Goal: Task Accomplishment & Management: Manage account settings

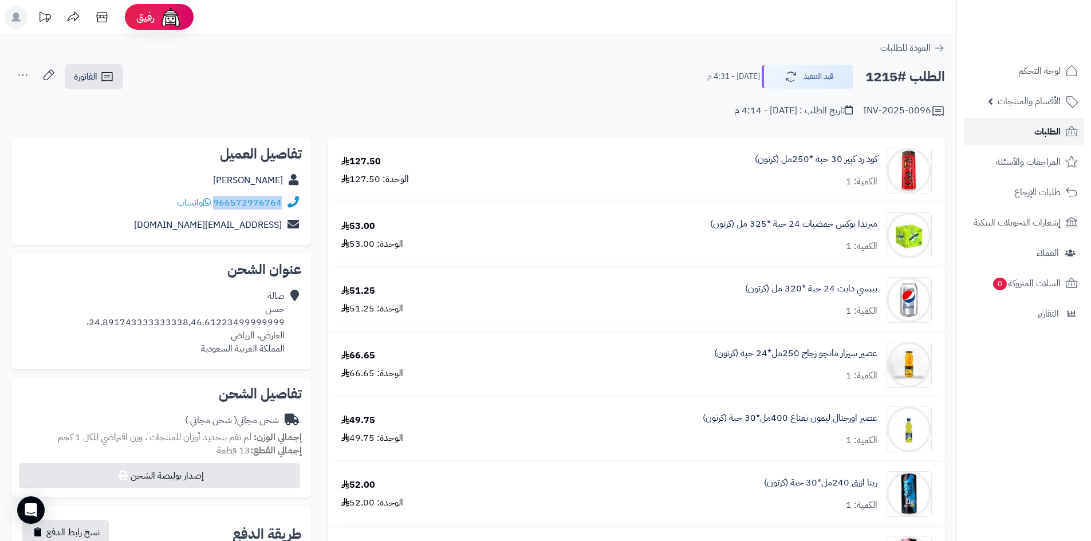
click at [1045, 129] on span "الطلبات" at bounding box center [1047, 132] width 26 height 16
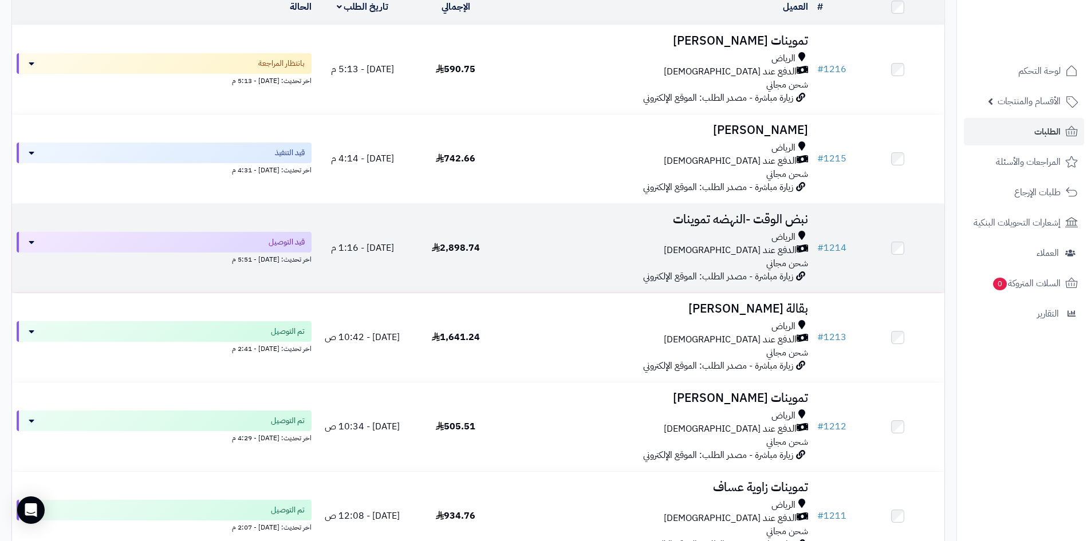
scroll to position [172, 0]
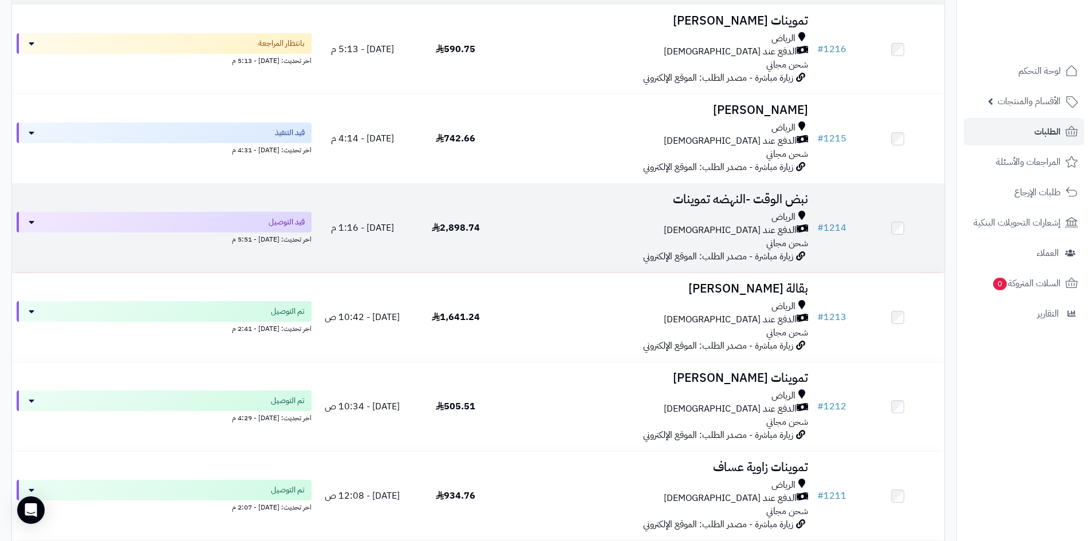
click at [534, 238] on div "الرياض الدفع عند الاستلام شحن مجاني" at bounding box center [657, 231] width 301 height 40
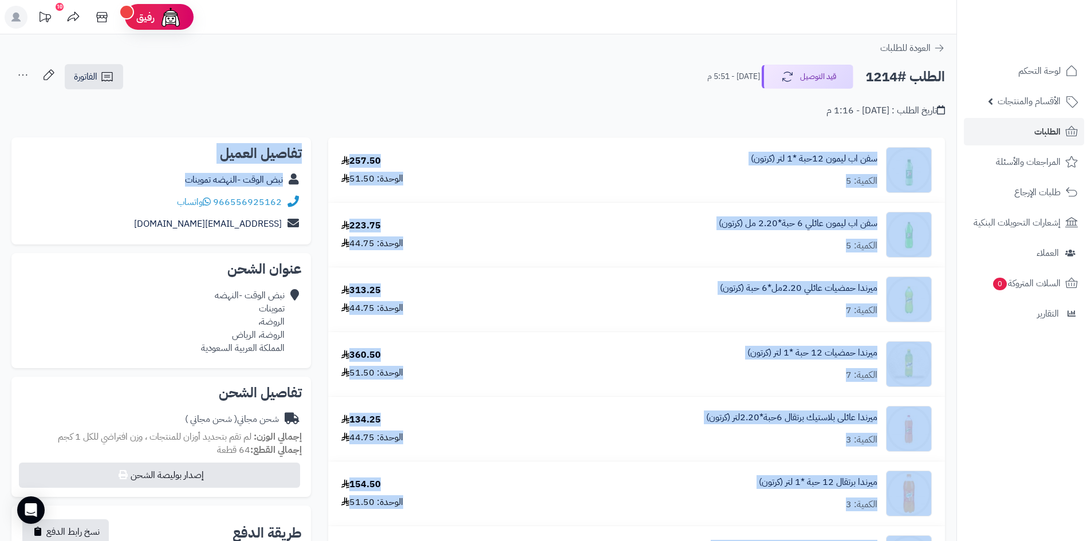
drag, startPoint x: 284, startPoint y: 198, endPoint x: 420, endPoint y: 85, distance: 177.0
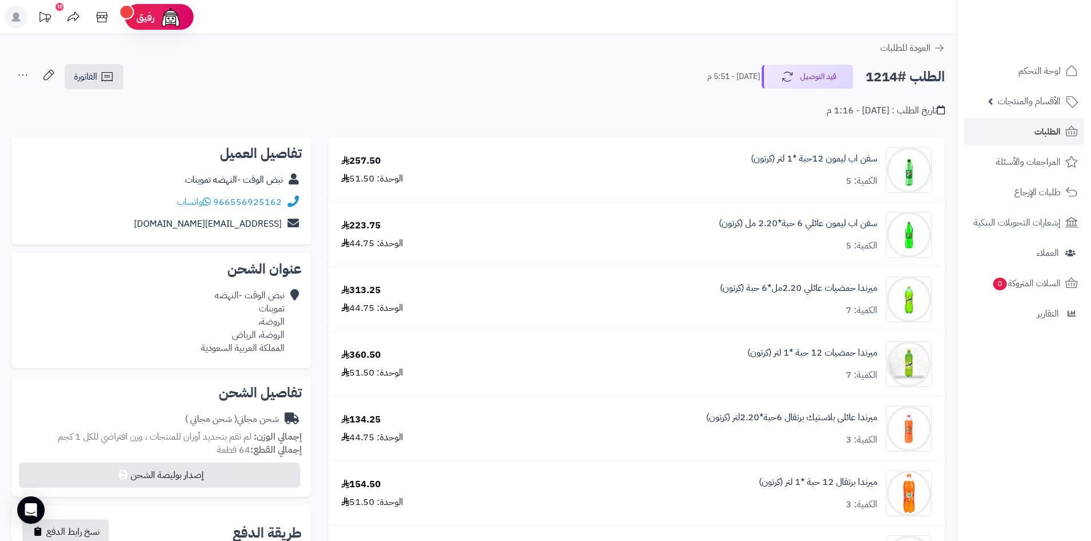
click at [431, 68] on div "الطلب #1214 قيد التوصيل اليوم - 5:51 م الفاتورة طباعة الفاتورة إرسال الفاتورة إ…" at bounding box center [478, 77] width 934 height 27
click at [1037, 136] on span "الطلبات" at bounding box center [1047, 132] width 26 height 16
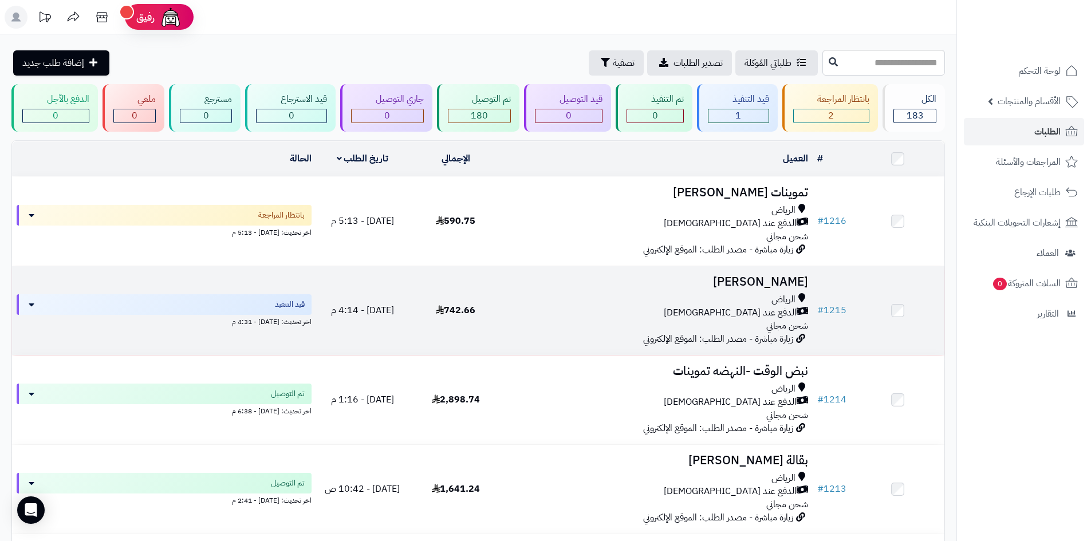
click at [600, 301] on div "الرياض" at bounding box center [657, 299] width 301 height 13
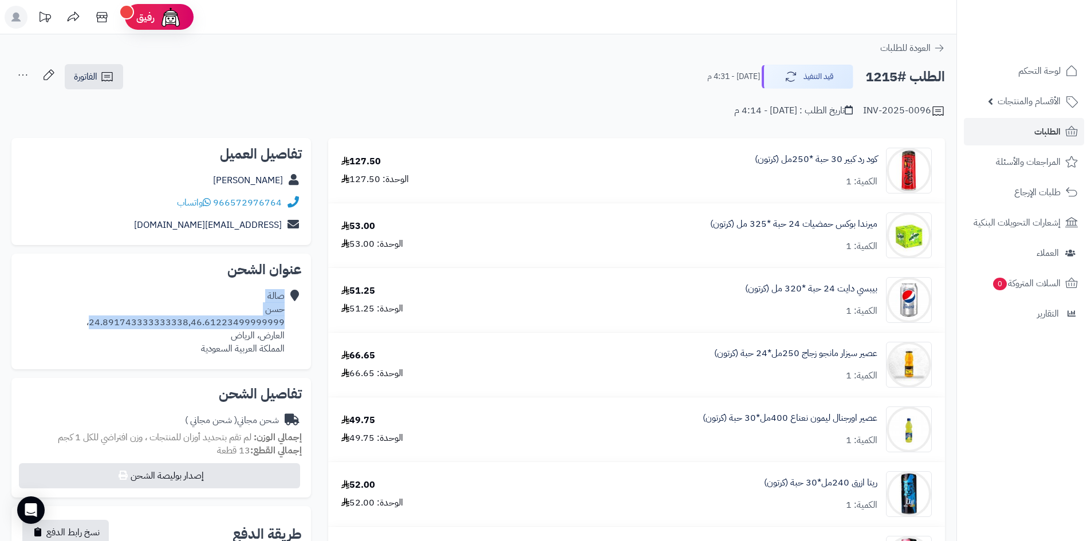
drag, startPoint x: 288, startPoint y: 322, endPoint x: 95, endPoint y: 319, distance: 193.0
click at [95, 319] on div "صالة حسن 24.891743333333338,46.61223499999999، العارض، الرياض المملكة العربية ا…" at bounding box center [161, 322] width 281 height 74
click at [422, 53] on div "العودة للطلبات" at bounding box center [478, 48] width 956 height 14
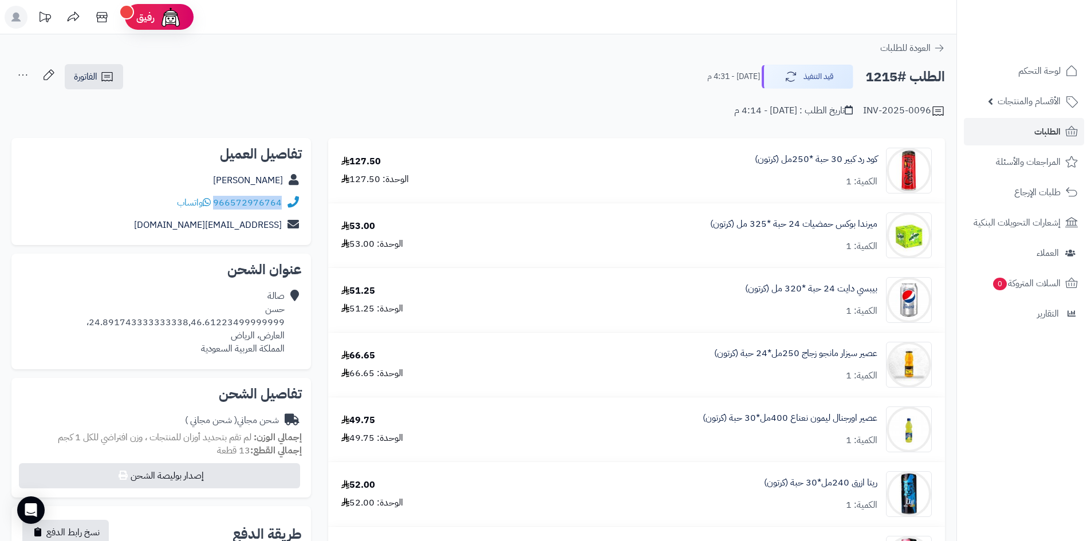
drag, startPoint x: 282, startPoint y: 201, endPoint x: 216, endPoint y: 203, distance: 66.5
click at [216, 203] on div "966572976764 واتساب" at bounding box center [161, 203] width 281 height 22
copy link "966572976764"
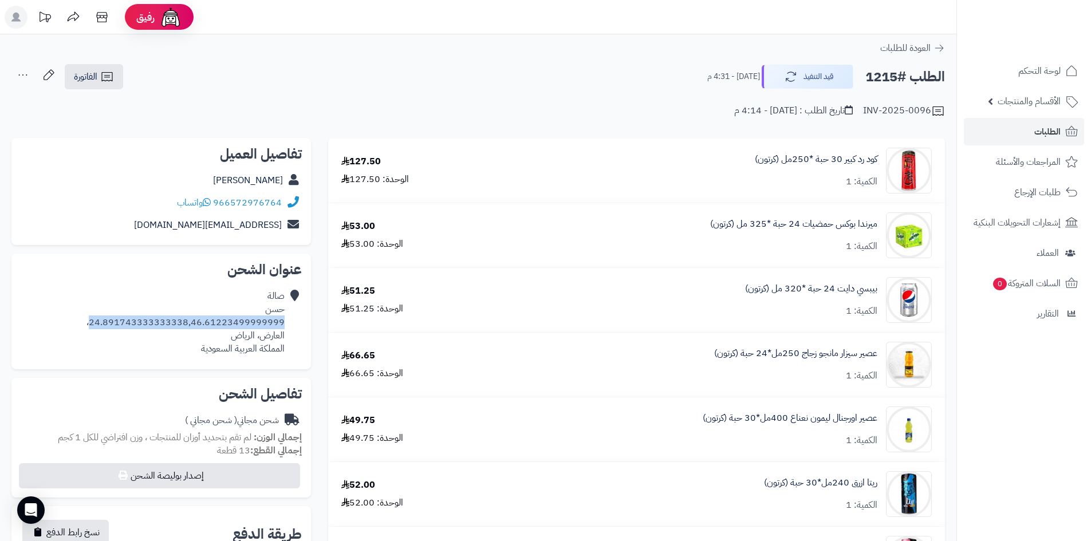
drag, startPoint x: 285, startPoint y: 320, endPoint x: 98, endPoint y: 322, distance: 186.7
click at [98, 322] on div "صالة حسن 24.891743333333338,46.61223499999999، العارض، الرياض المملكة العربية ا…" at bounding box center [185, 322] width 198 height 65
copy div "24.891743333333338,46.61223499999999"
drag, startPoint x: 231, startPoint y: 180, endPoint x: 303, endPoint y: 184, distance: 71.7
click at [303, 184] on div "تفاصيل العميل صالحة حسن 966572976764 واتساب slalkjal@lkjsd.com" at bounding box center [161, 192] width 300 height 108
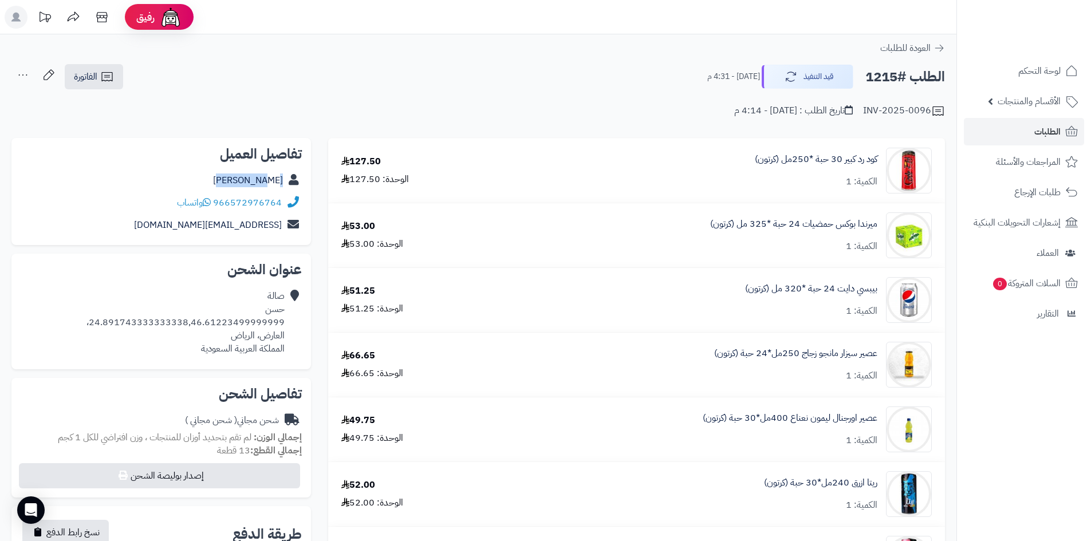
click at [301, 182] on div "صالحة حسن" at bounding box center [161, 181] width 281 height 22
drag, startPoint x: 303, startPoint y: 179, endPoint x: 231, endPoint y: 186, distance: 71.9
click at [231, 186] on div "تفاصيل العميل صالحة حسن 966572976764 واتساب slalkjal@lkjsd.com" at bounding box center [161, 192] width 300 height 108
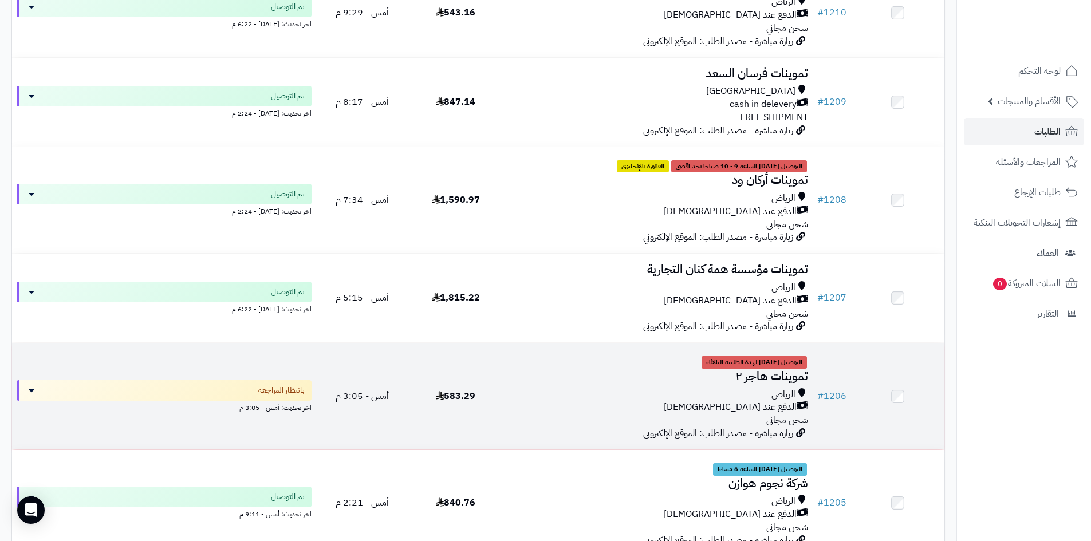
scroll to position [859, 0]
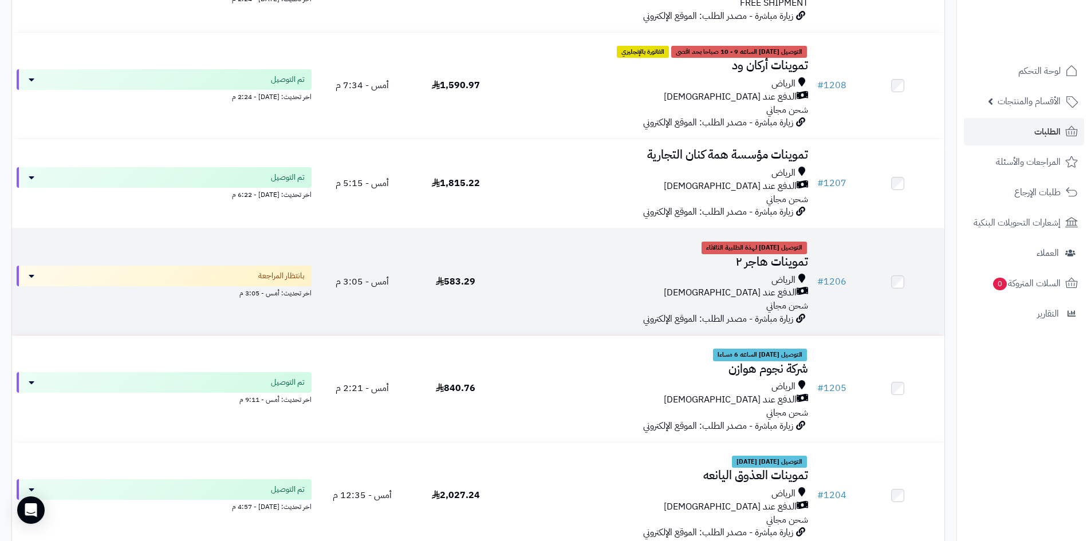
click at [612, 274] on div "الرياض" at bounding box center [657, 280] width 301 height 13
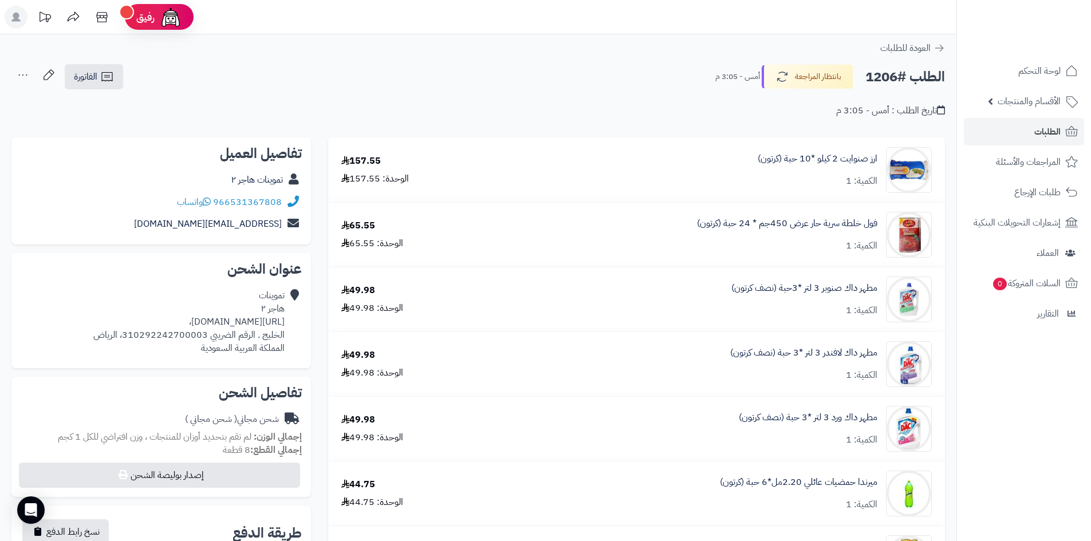
drag, startPoint x: 286, startPoint y: 324, endPoint x: 199, endPoint y: 317, distance: 86.8
click at [202, 322] on div "تموينات هاجر ٢ https://maps.app.goo.gl/KVHDi8WZbyLfgVek9?g_st=ac، الخليج . الرق…" at bounding box center [161, 322] width 281 height 74
click at [498, 66] on div "الطلب #1206 بانتظار المراجعة أمس - 3:05 م الفاتورة طباعة الفاتورة إرسال الفاتور…" at bounding box center [478, 77] width 934 height 27
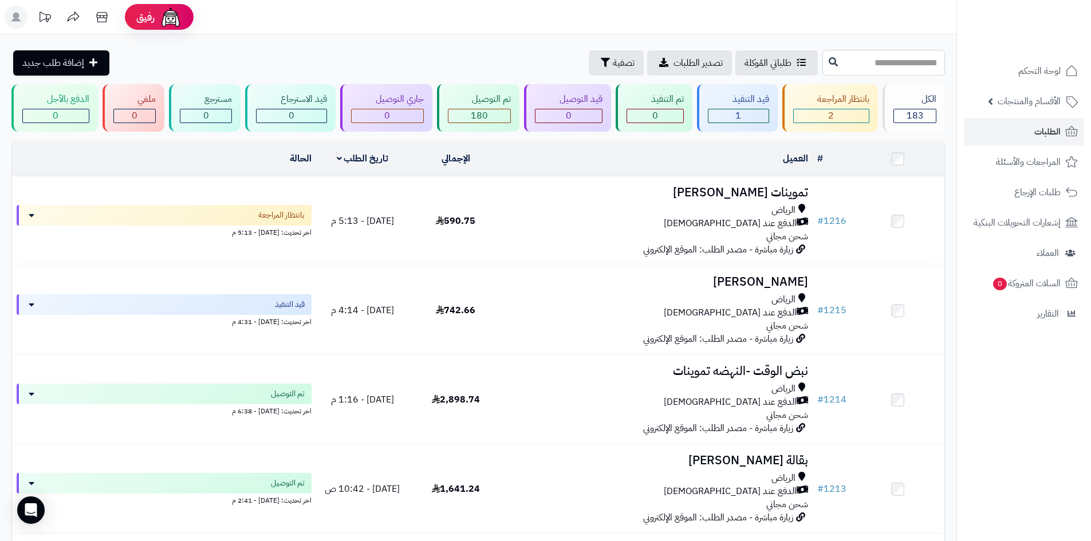
click at [822, 72] on input "text" at bounding box center [883, 63] width 123 height 26
click at [1045, 96] on span "الأقسام والمنتجات" at bounding box center [1029, 101] width 63 height 16
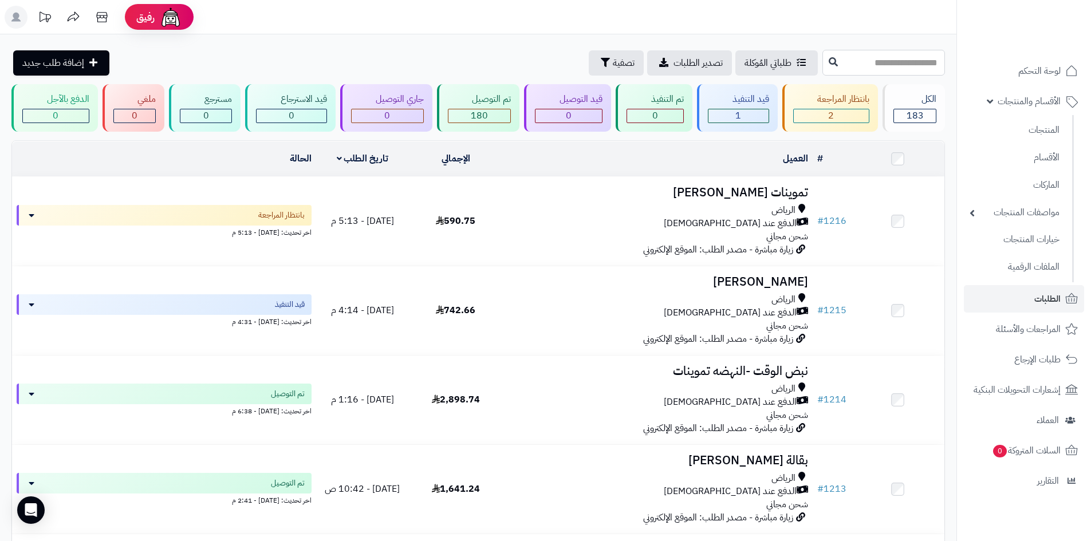
click at [899, 69] on input "text" at bounding box center [883, 63] width 123 height 26
click at [1025, 127] on link "المنتجات" at bounding box center [1014, 129] width 101 height 23
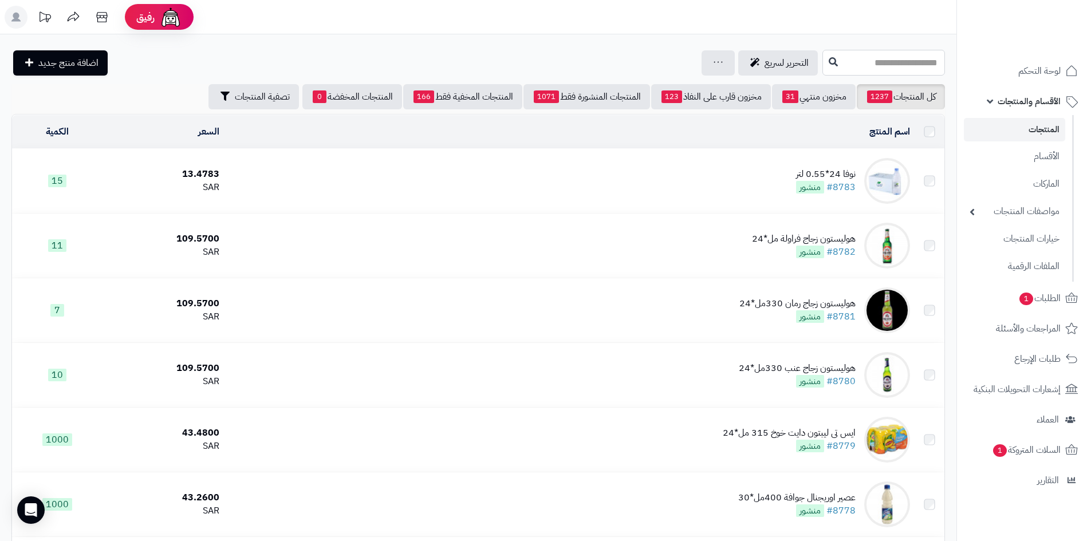
click at [847, 58] on input "text" at bounding box center [883, 63] width 123 height 26
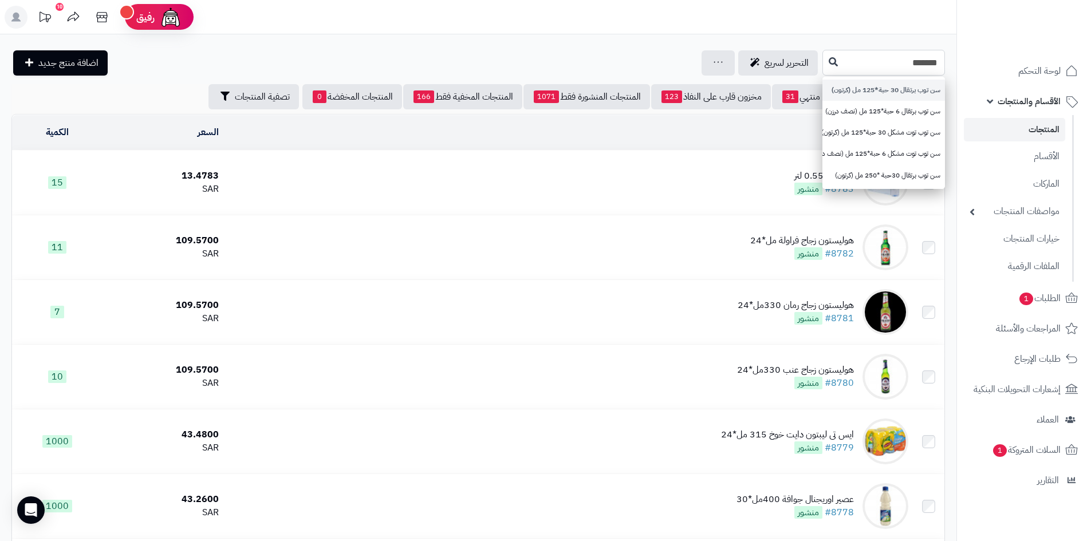
type input "******"
click at [855, 99] on link "سن توب برتقال 30 حبة*125 مل (كرتون)" at bounding box center [883, 90] width 123 height 21
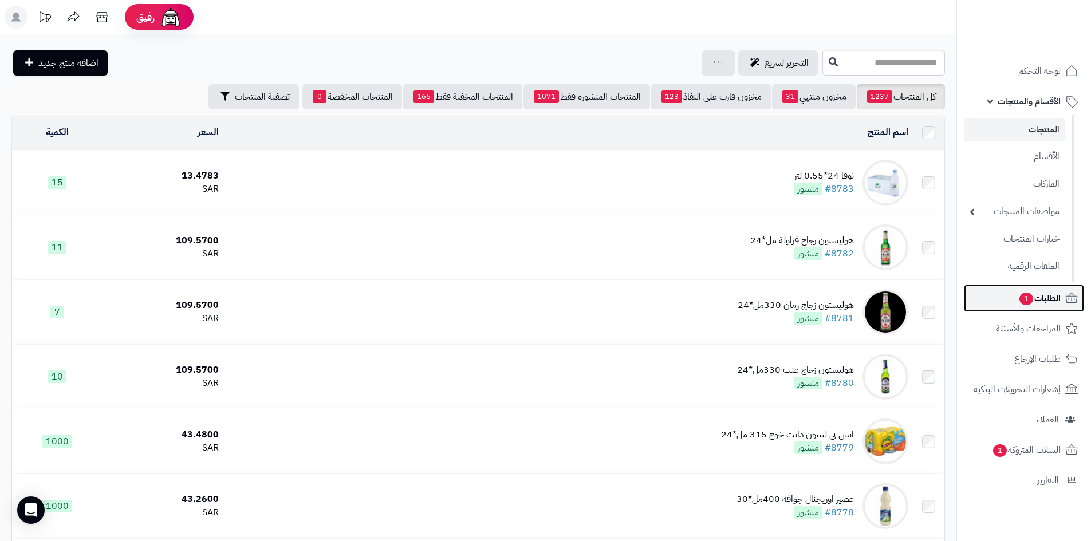
click at [1037, 304] on span "الطلبات 1" at bounding box center [1039, 298] width 42 height 16
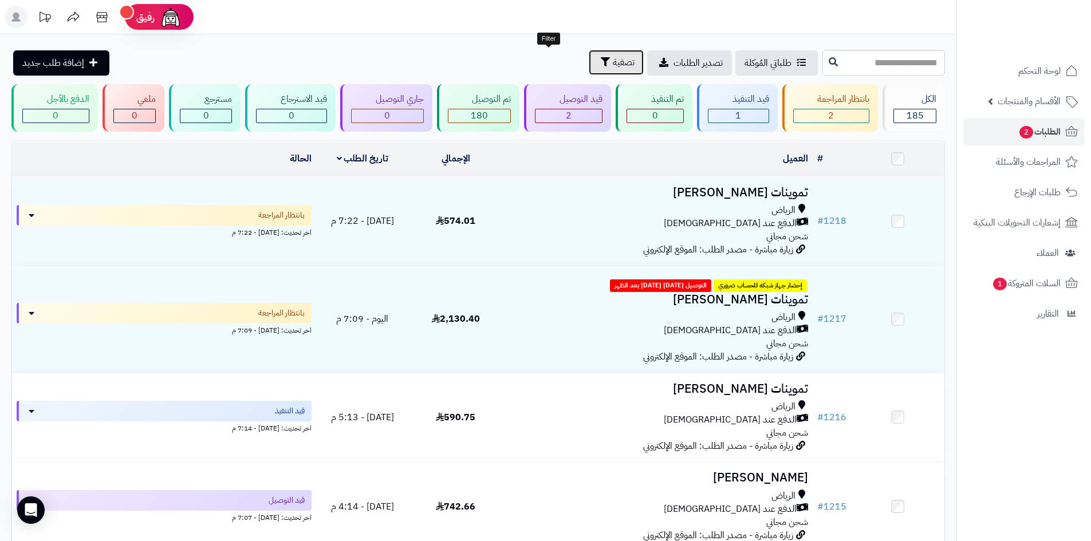
click at [589, 52] on button "تصفية" at bounding box center [616, 62] width 55 height 25
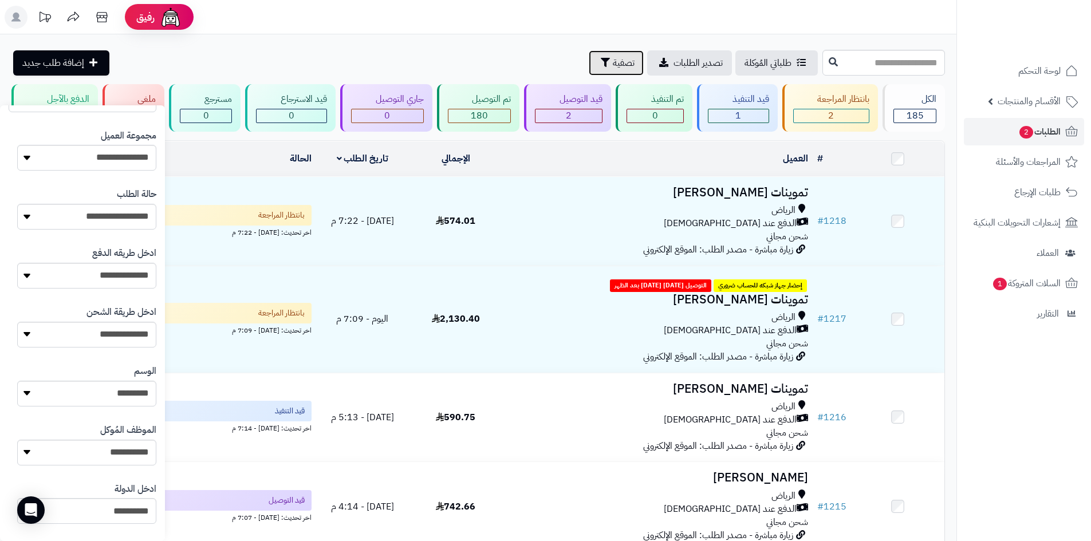
scroll to position [172, 0]
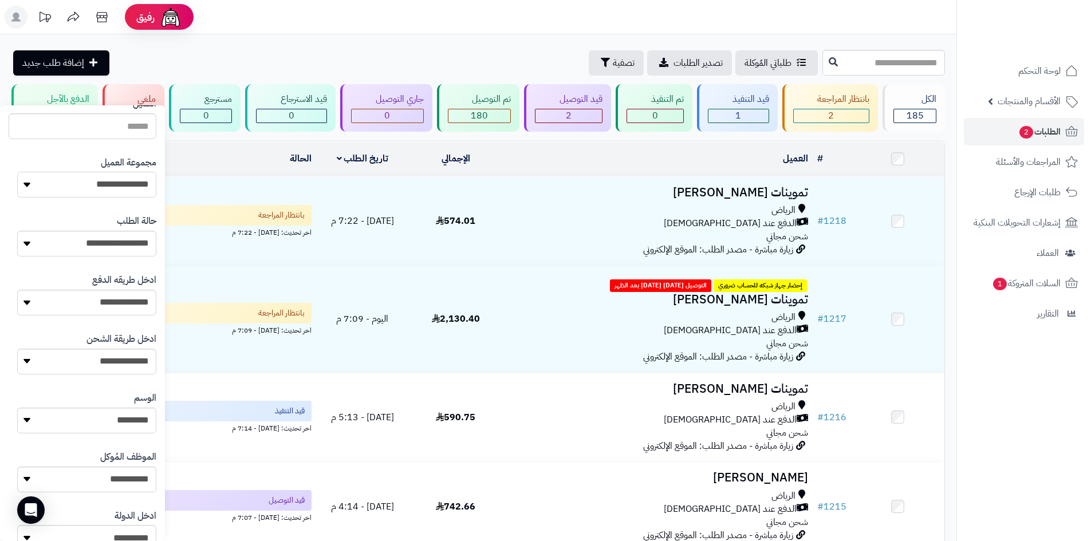
click at [126, 184] on select "**********" at bounding box center [86, 185] width 139 height 26
select select "*"
click at [17, 172] on select "**********" at bounding box center [86, 185] width 139 height 26
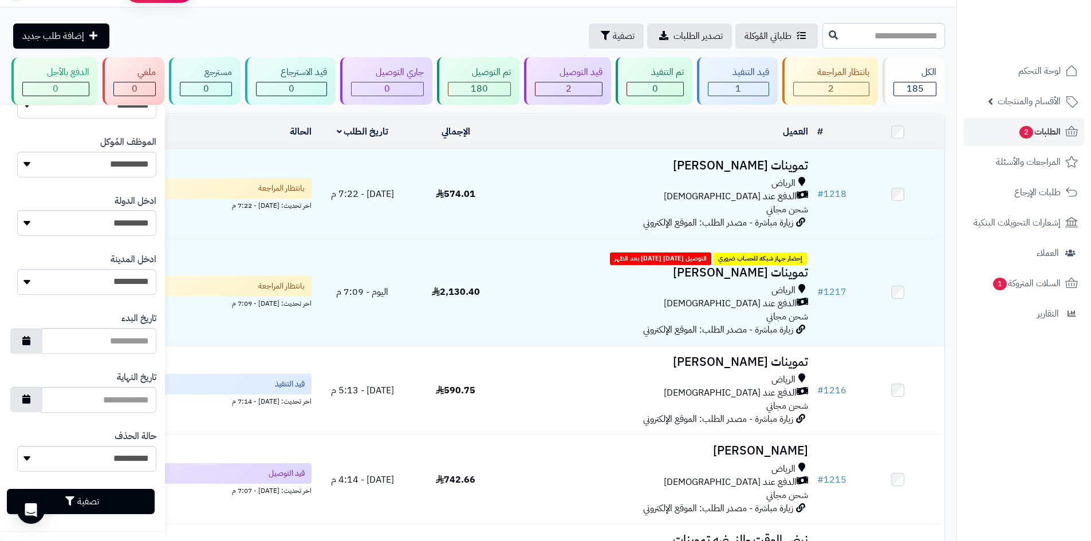
scroll to position [229, 0]
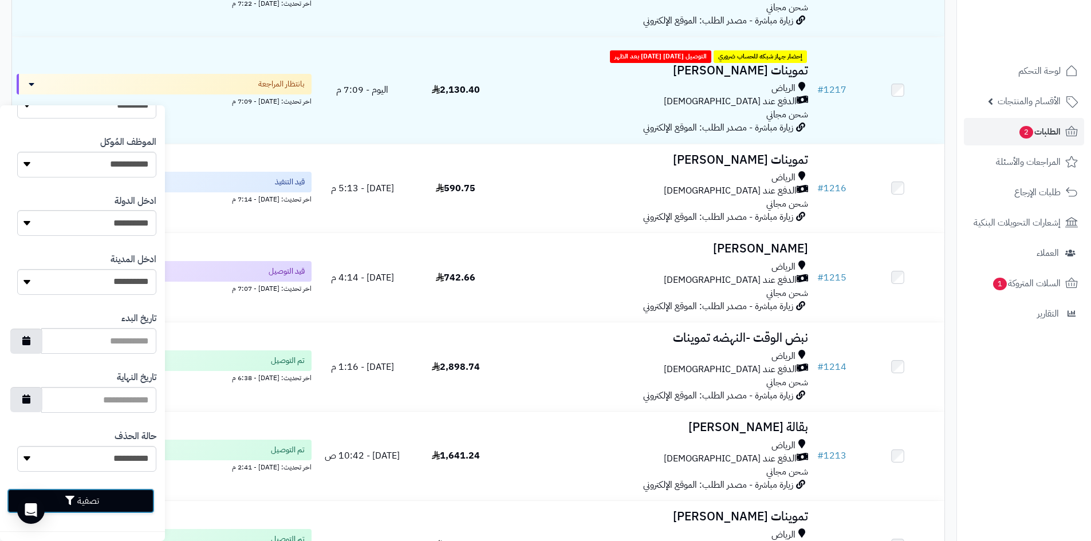
click at [129, 497] on button "تصفية" at bounding box center [81, 501] width 148 height 25
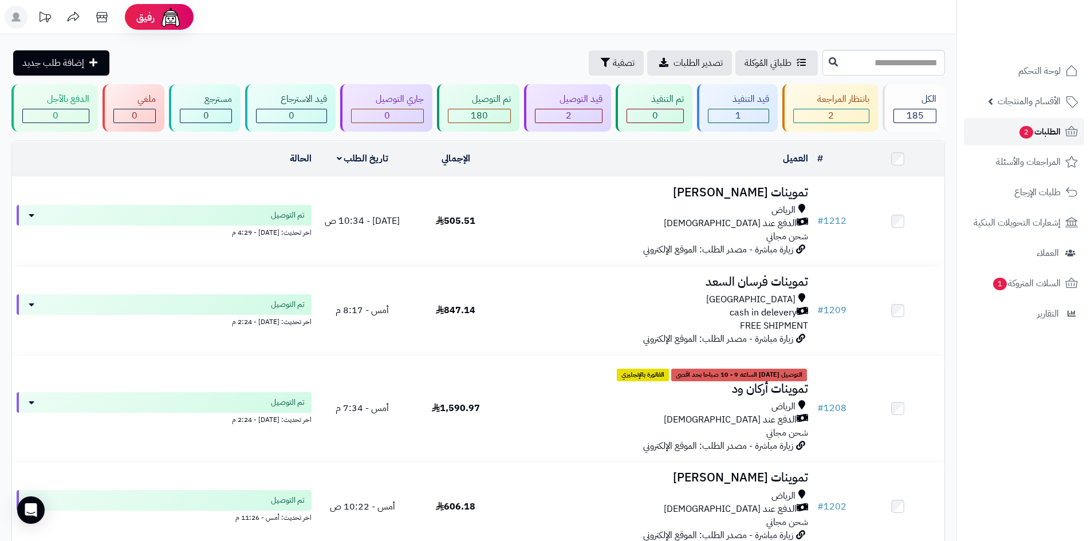
click at [1050, 133] on span "الطلبات 2" at bounding box center [1039, 132] width 42 height 16
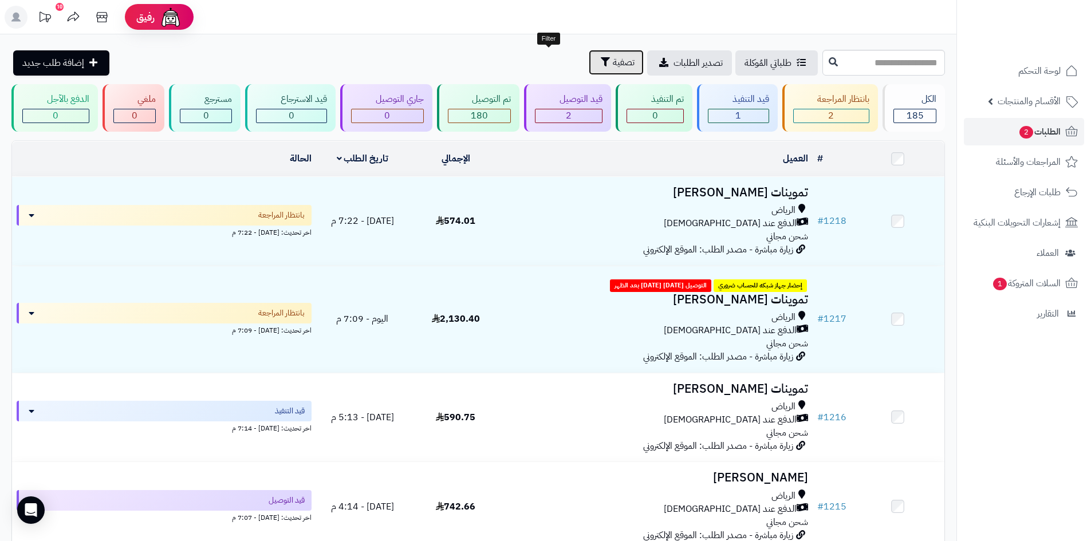
click at [601, 60] on icon "button" at bounding box center [605, 61] width 9 height 9
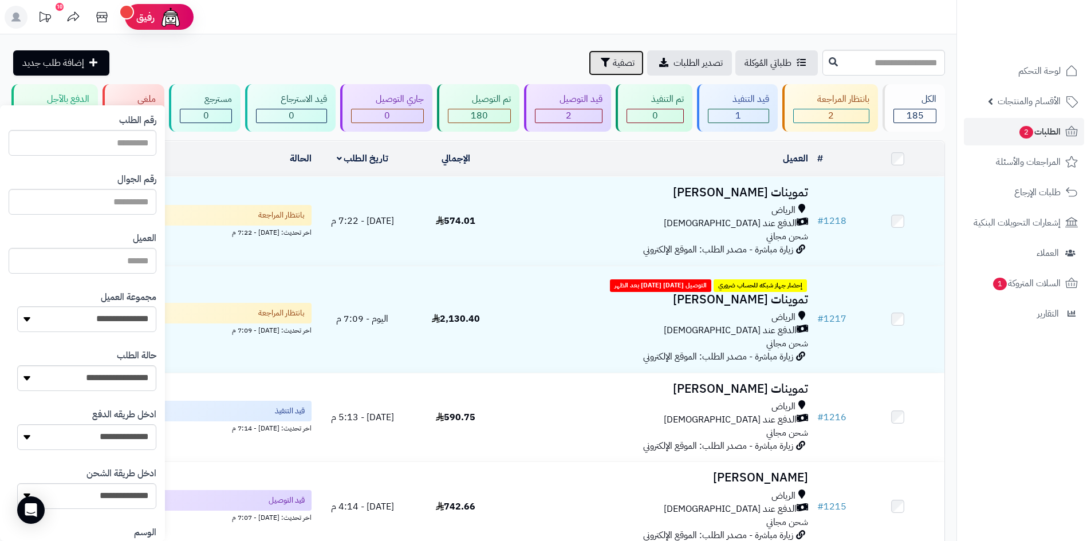
scroll to position [57, 0]
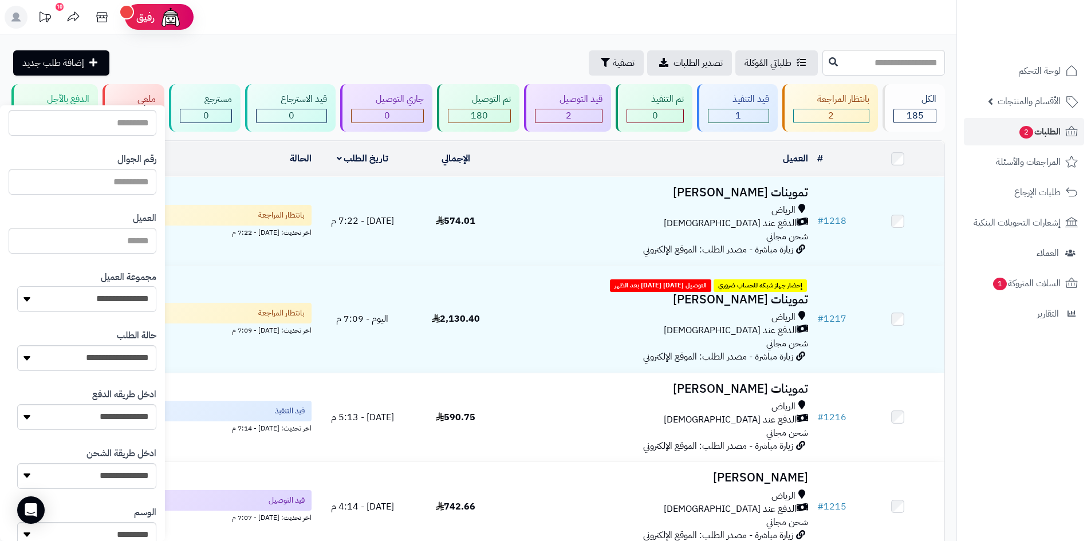
click at [119, 301] on select "**********" at bounding box center [86, 299] width 139 height 26
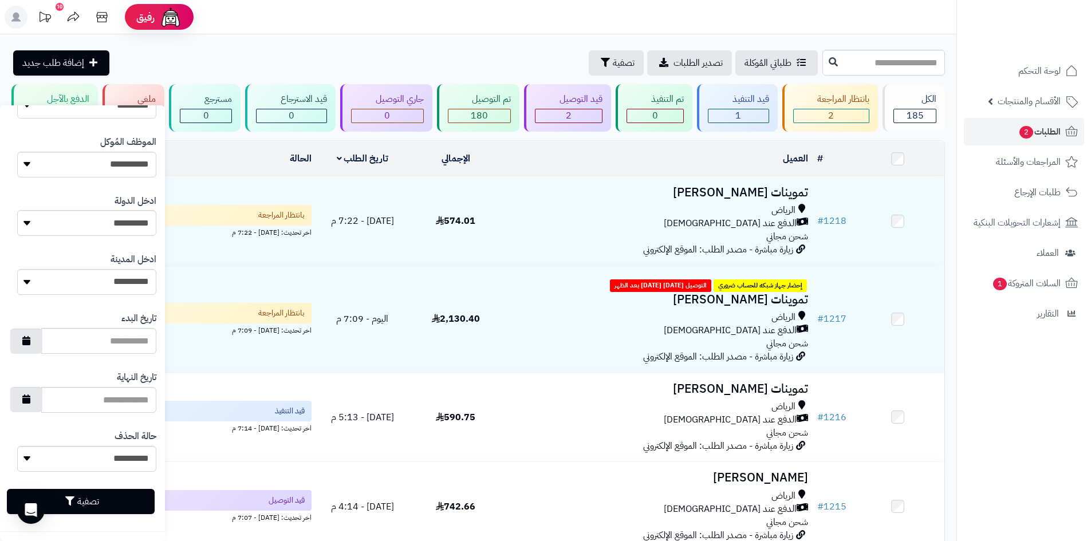
scroll to position [143, 0]
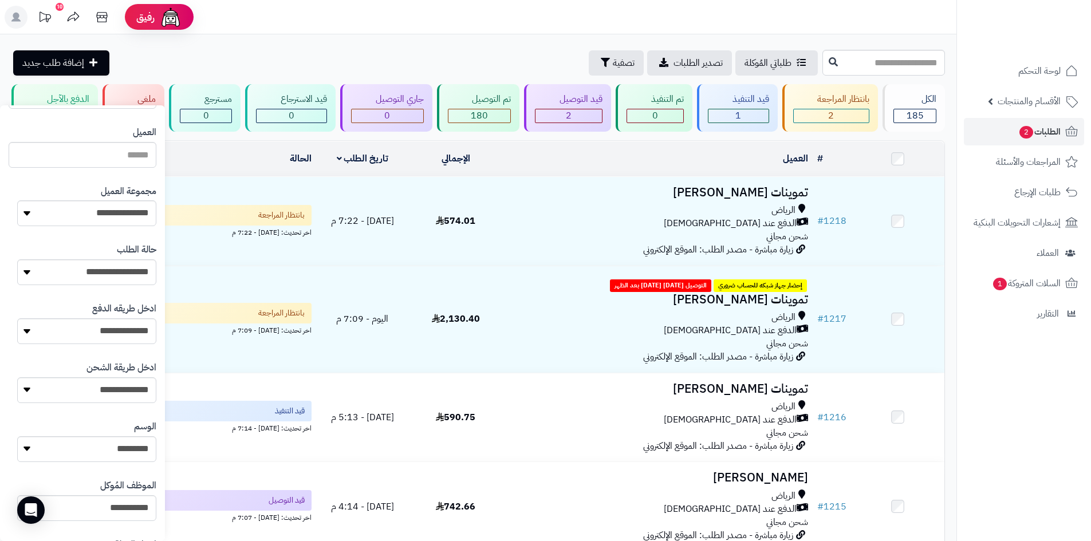
click at [408, 54] on div "طلباتي المُوكلة تصدير الطلبات تصفية إضافة طلب جديد" at bounding box center [415, 62] width 808 height 25
click at [613, 65] on span "تصفية" at bounding box center [624, 63] width 22 height 14
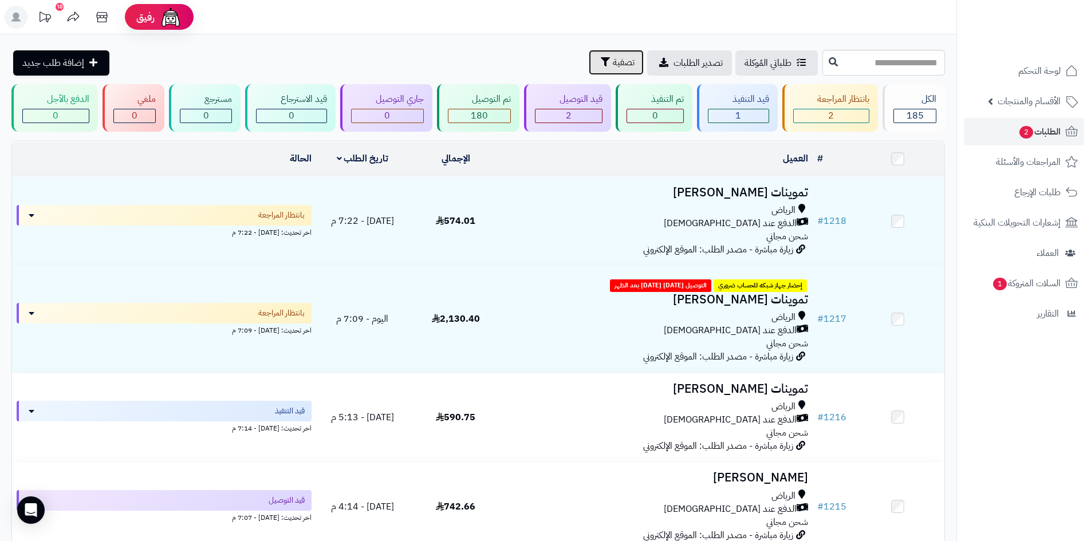
click at [601, 61] on icon "button" at bounding box center [605, 61] width 9 height 9
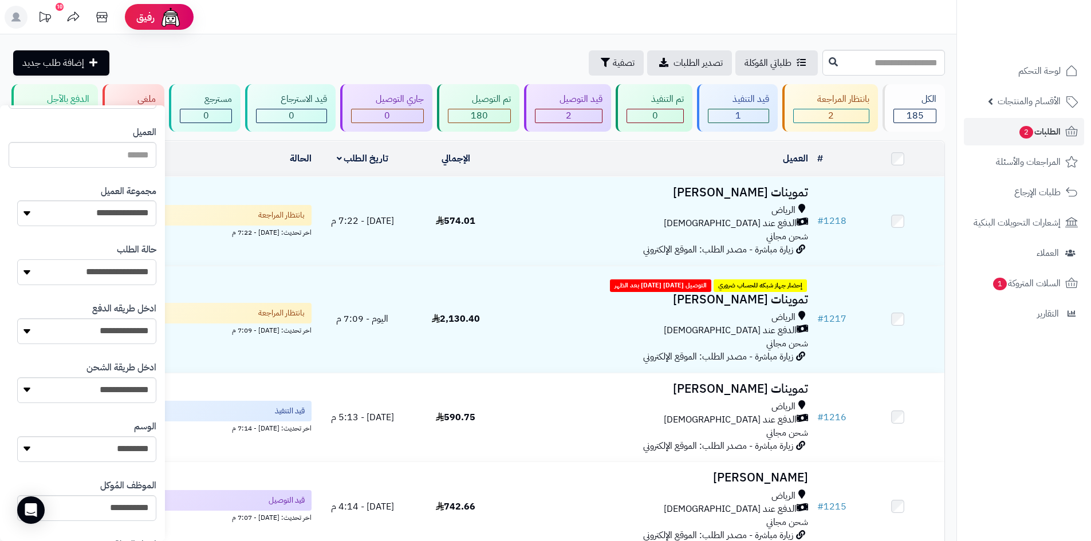
click at [94, 273] on select "**********" at bounding box center [86, 272] width 139 height 26
click at [111, 210] on select "**********" at bounding box center [86, 213] width 139 height 26
select select "*"
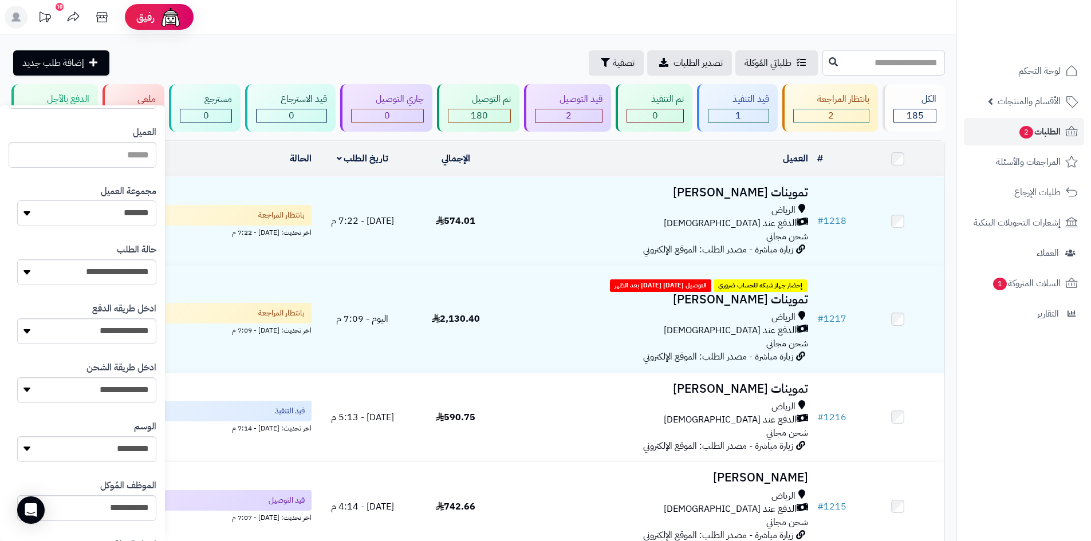
click at [17, 200] on select "**********" at bounding box center [86, 213] width 139 height 26
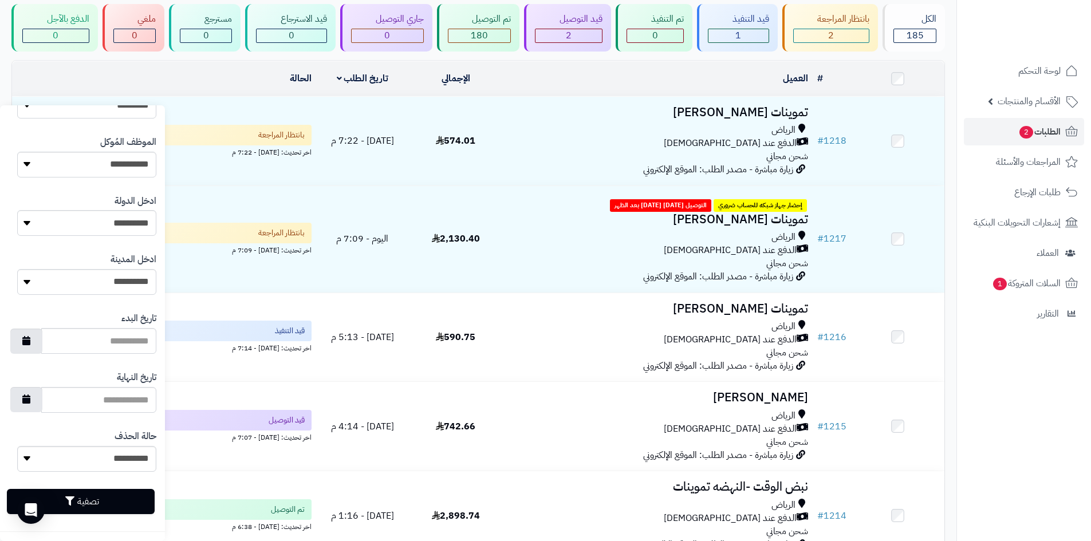
scroll to position [172, 0]
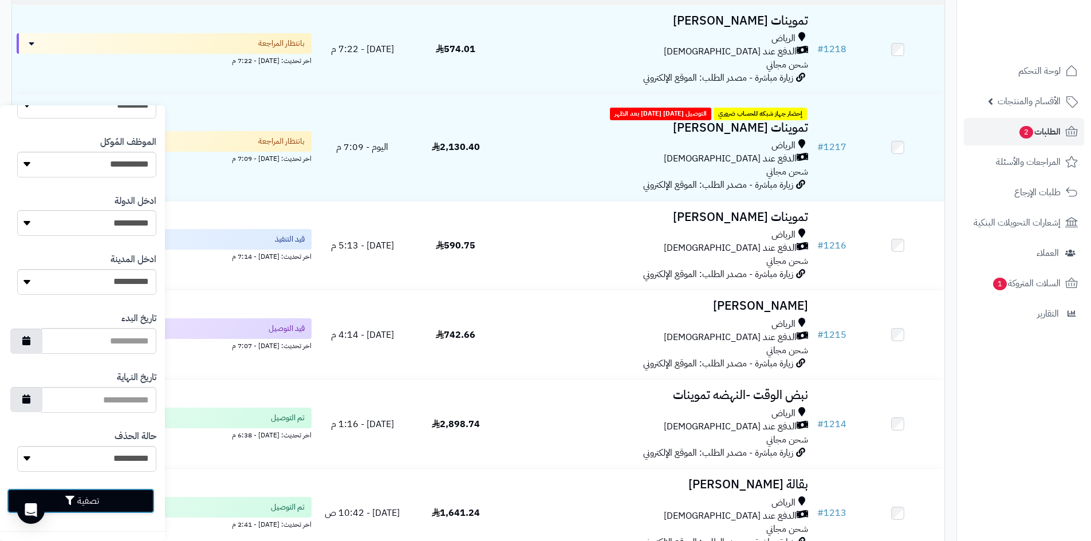
click at [137, 497] on button "تصفية" at bounding box center [81, 501] width 148 height 25
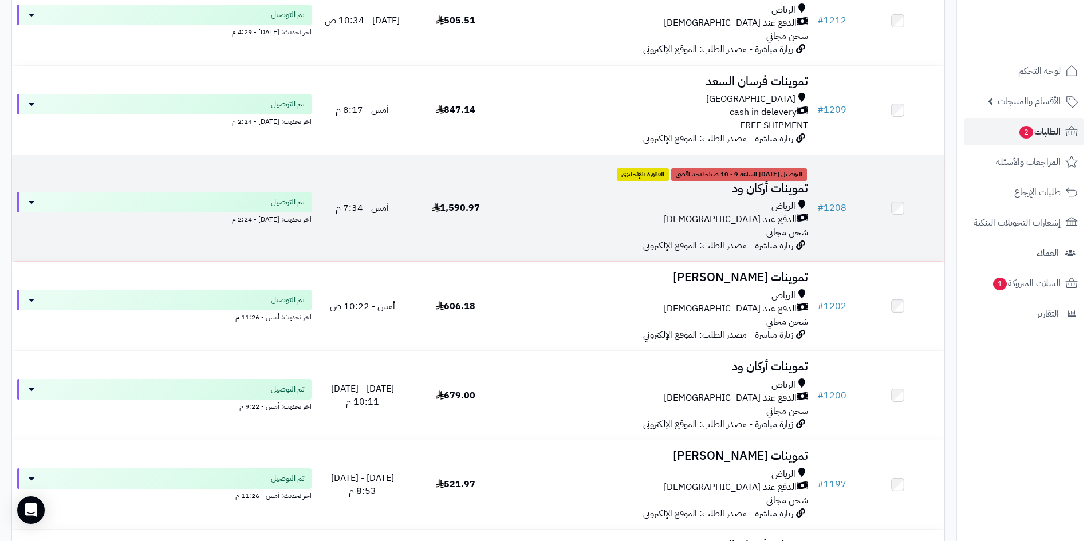
scroll to position [229, 0]
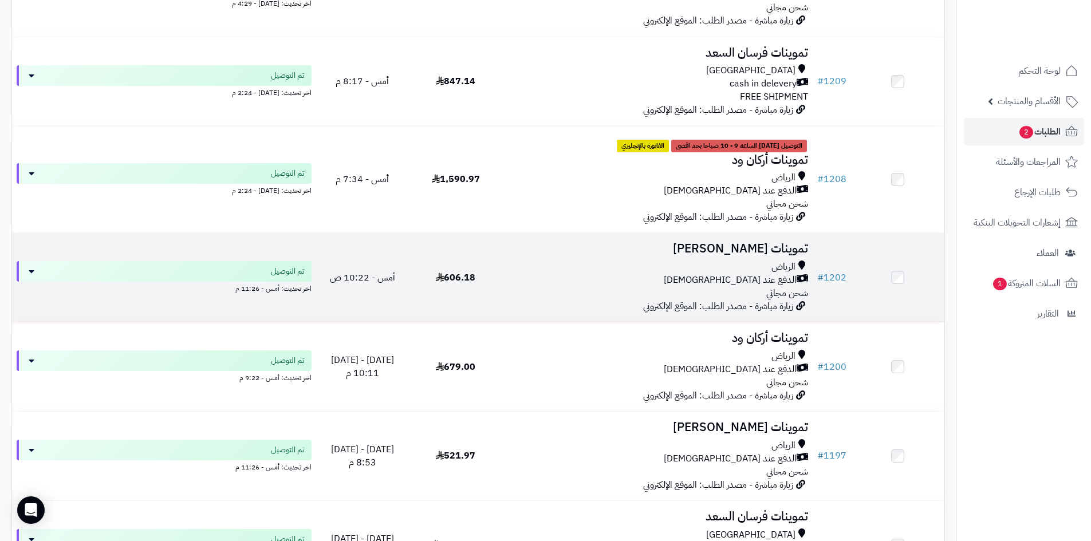
click at [701, 269] on div "الرياض" at bounding box center [657, 267] width 301 height 13
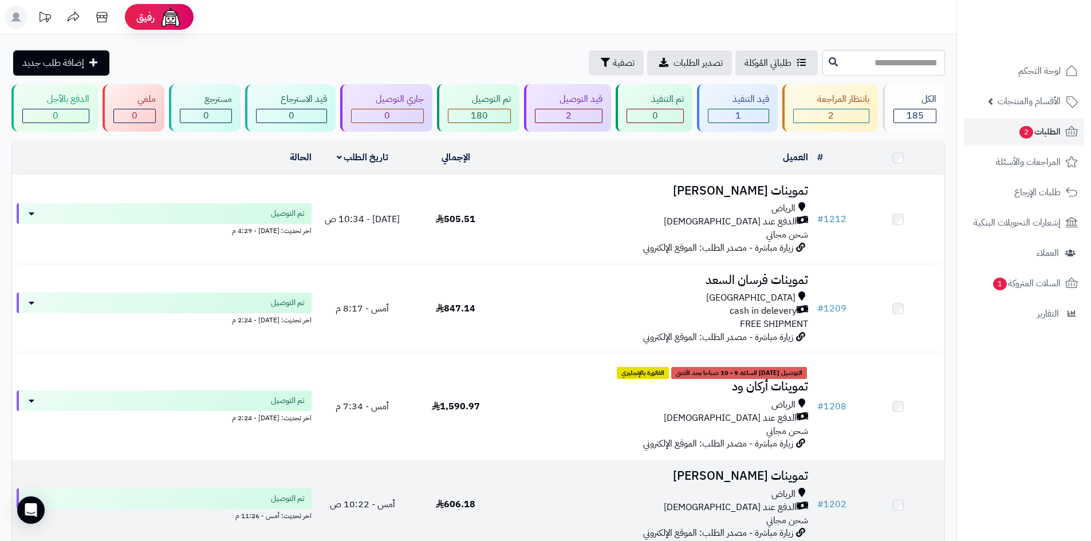
scroll to position [229, 0]
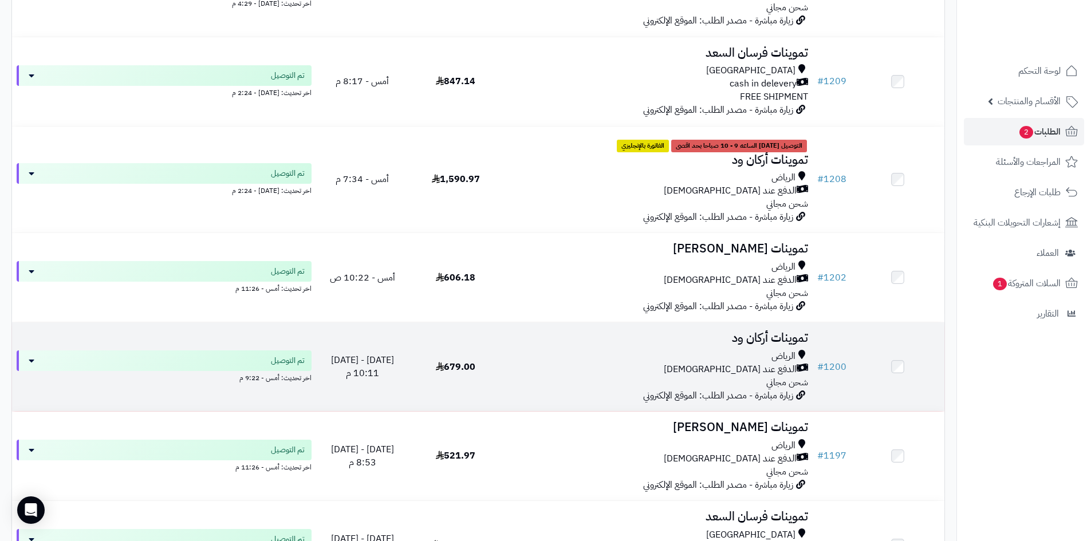
click at [684, 350] on div "الرياض" at bounding box center [657, 356] width 301 height 13
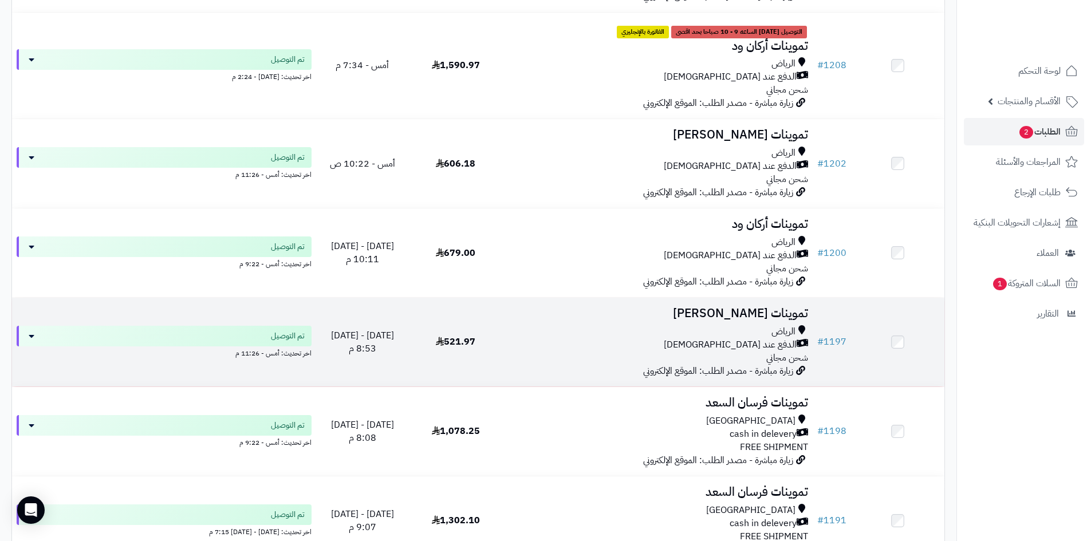
scroll to position [344, 0]
click at [678, 329] on div "الرياض" at bounding box center [657, 331] width 301 height 13
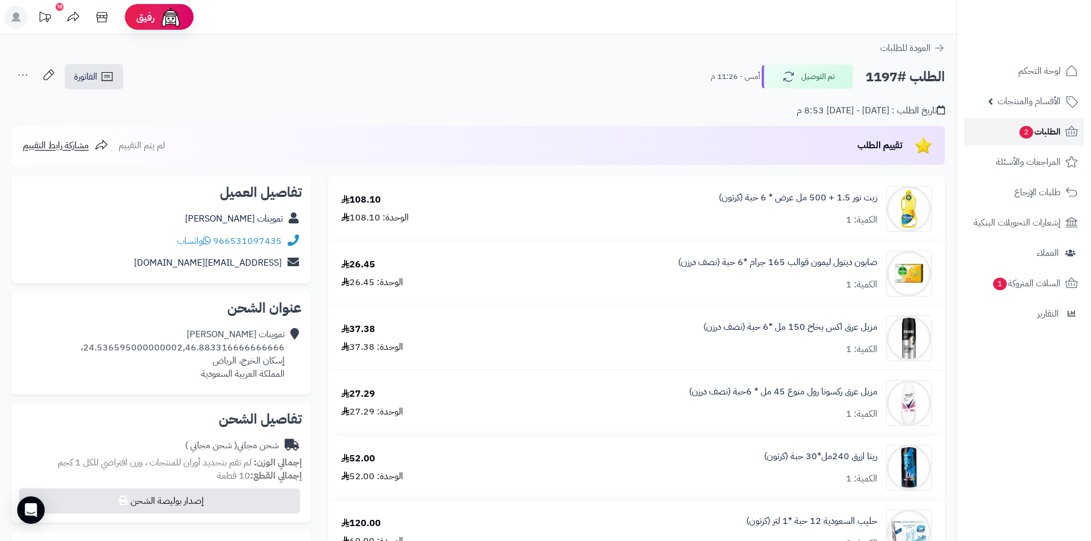
click at [998, 128] on link "الطلبات 2" at bounding box center [1024, 131] width 120 height 27
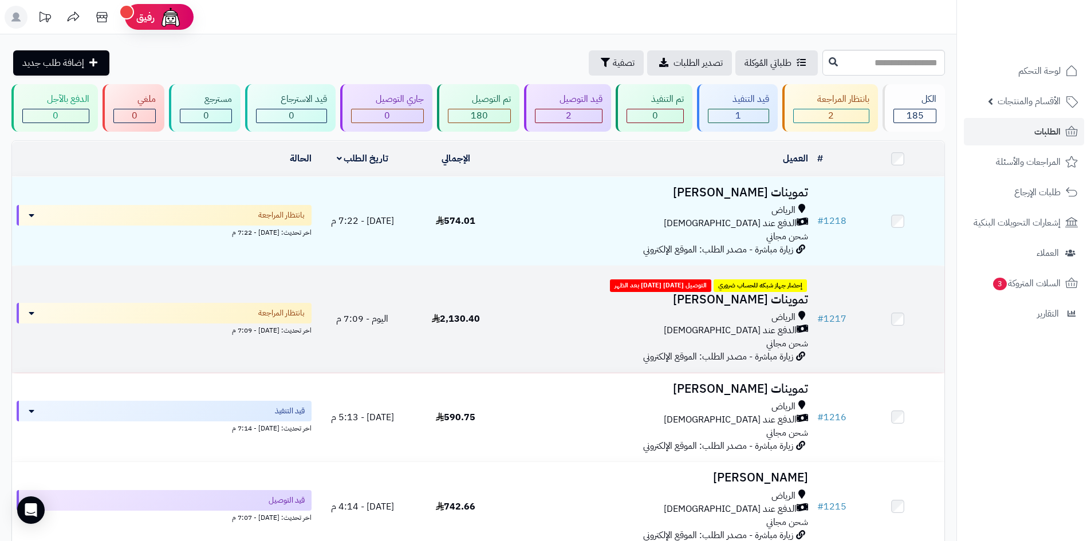
scroll to position [115, 0]
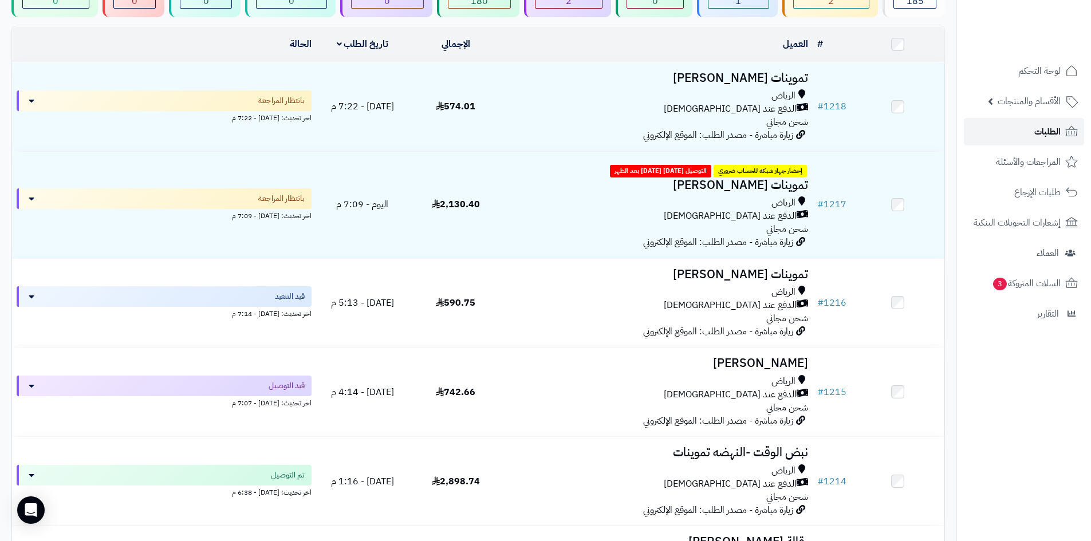
click at [1028, 133] on link "الطلبات" at bounding box center [1024, 131] width 120 height 27
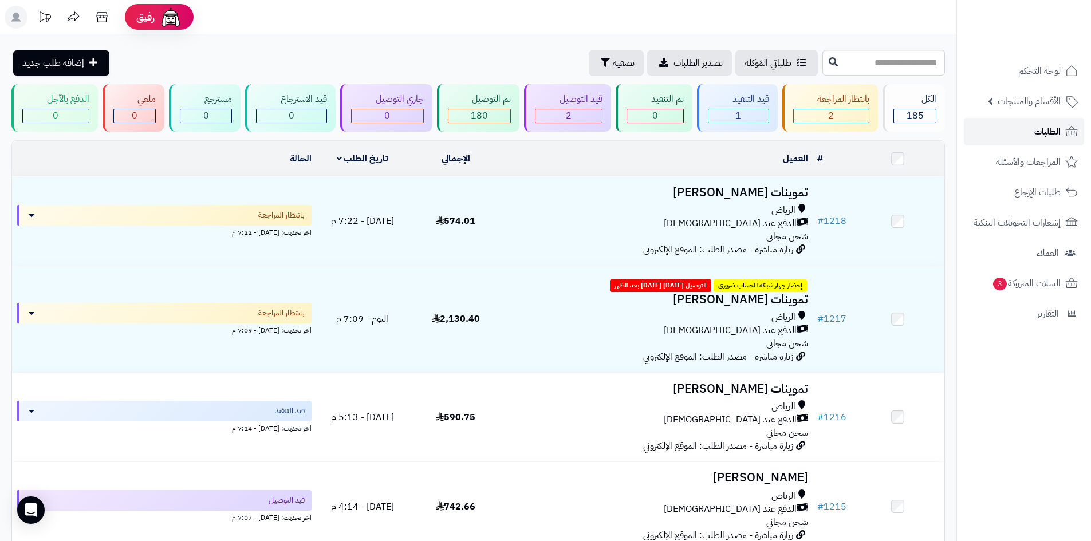
click at [1040, 135] on span "الطلبات" at bounding box center [1047, 132] width 26 height 16
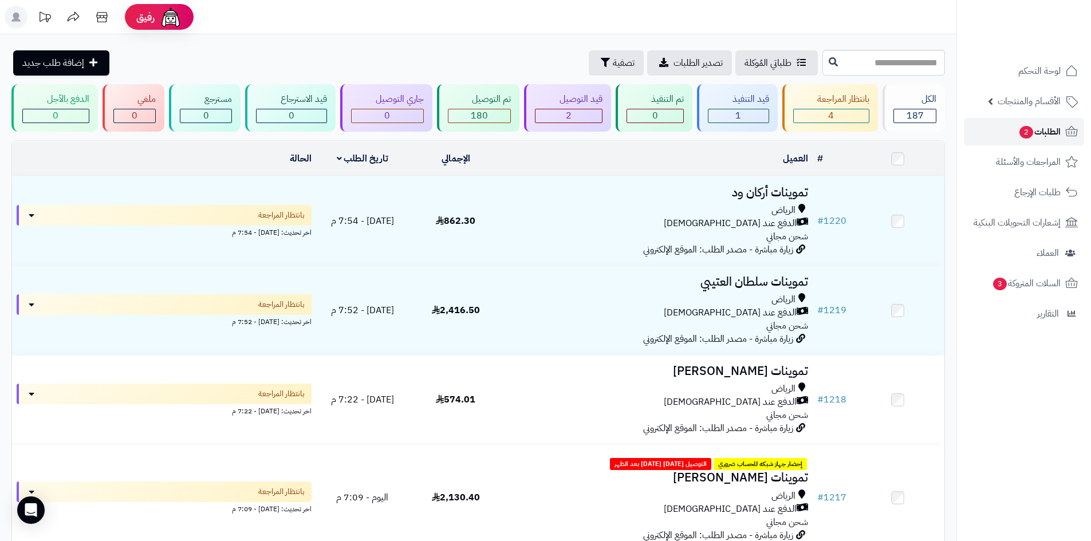
click at [1018, 130] on span "الطلبات 2" at bounding box center [1039, 132] width 42 height 16
click at [589, 69] on button "تصفية" at bounding box center [616, 62] width 55 height 25
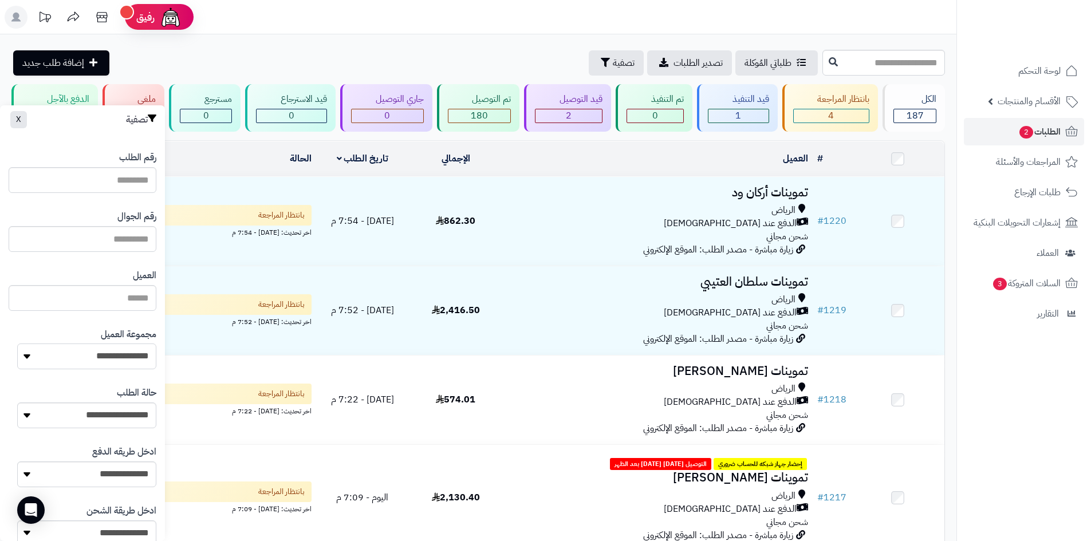
click at [116, 362] on select "**********" at bounding box center [86, 357] width 139 height 26
select select "*"
click at [17, 344] on select "**********" at bounding box center [86, 357] width 139 height 26
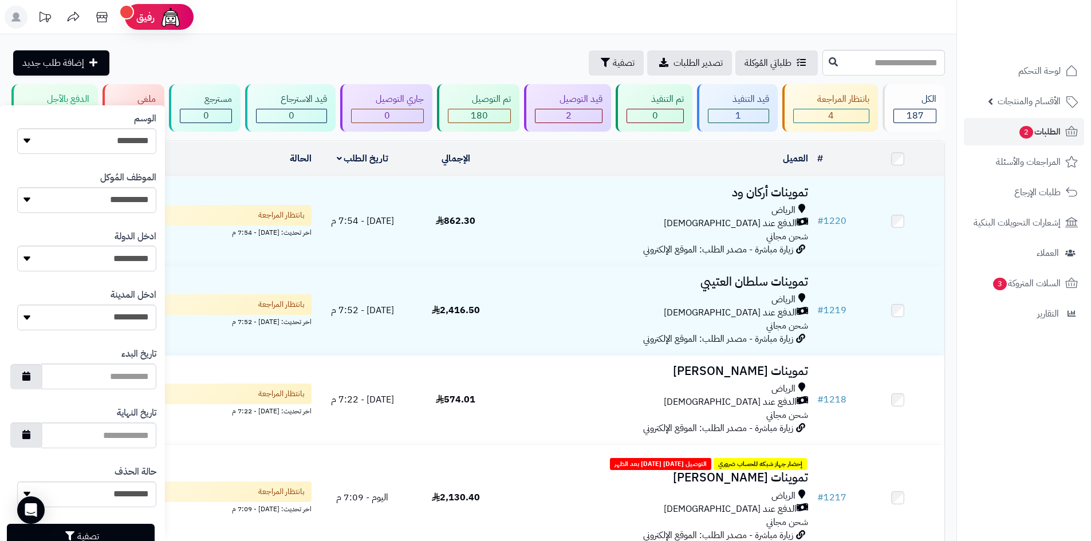
scroll to position [487, 0]
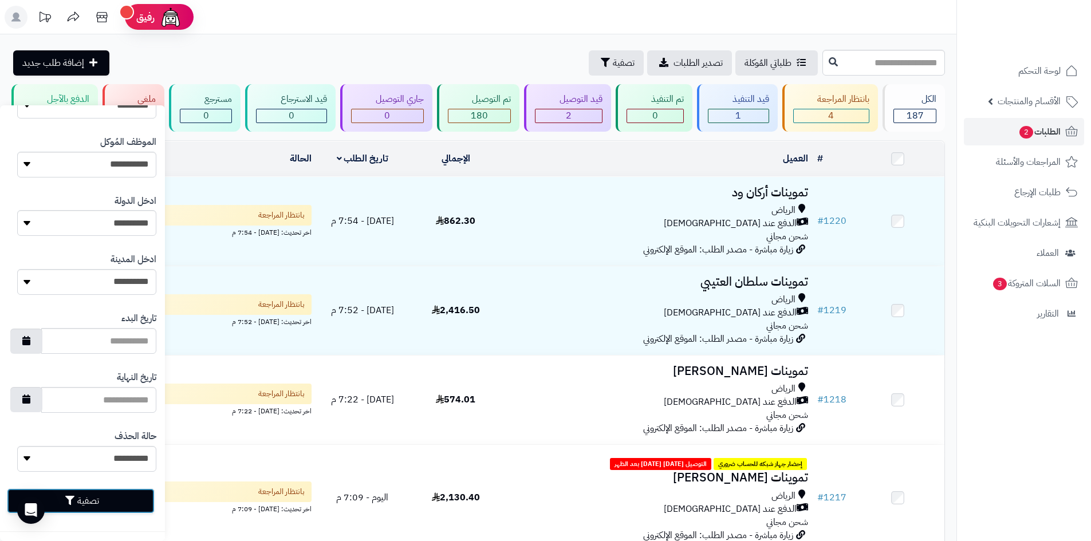
click at [117, 501] on button "تصفية" at bounding box center [81, 501] width 148 height 25
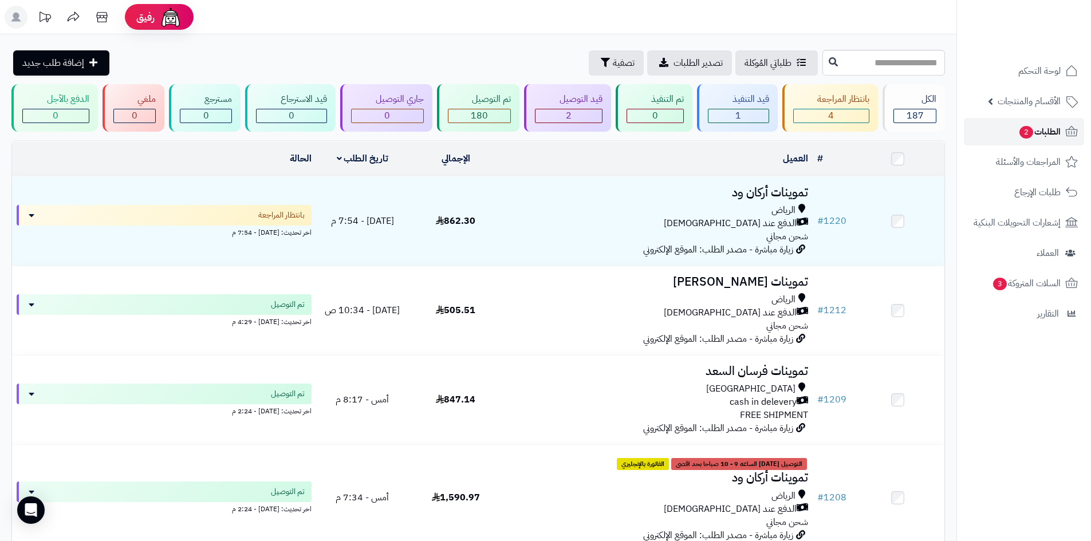
click at [1022, 136] on span "2" at bounding box center [1026, 132] width 14 height 13
